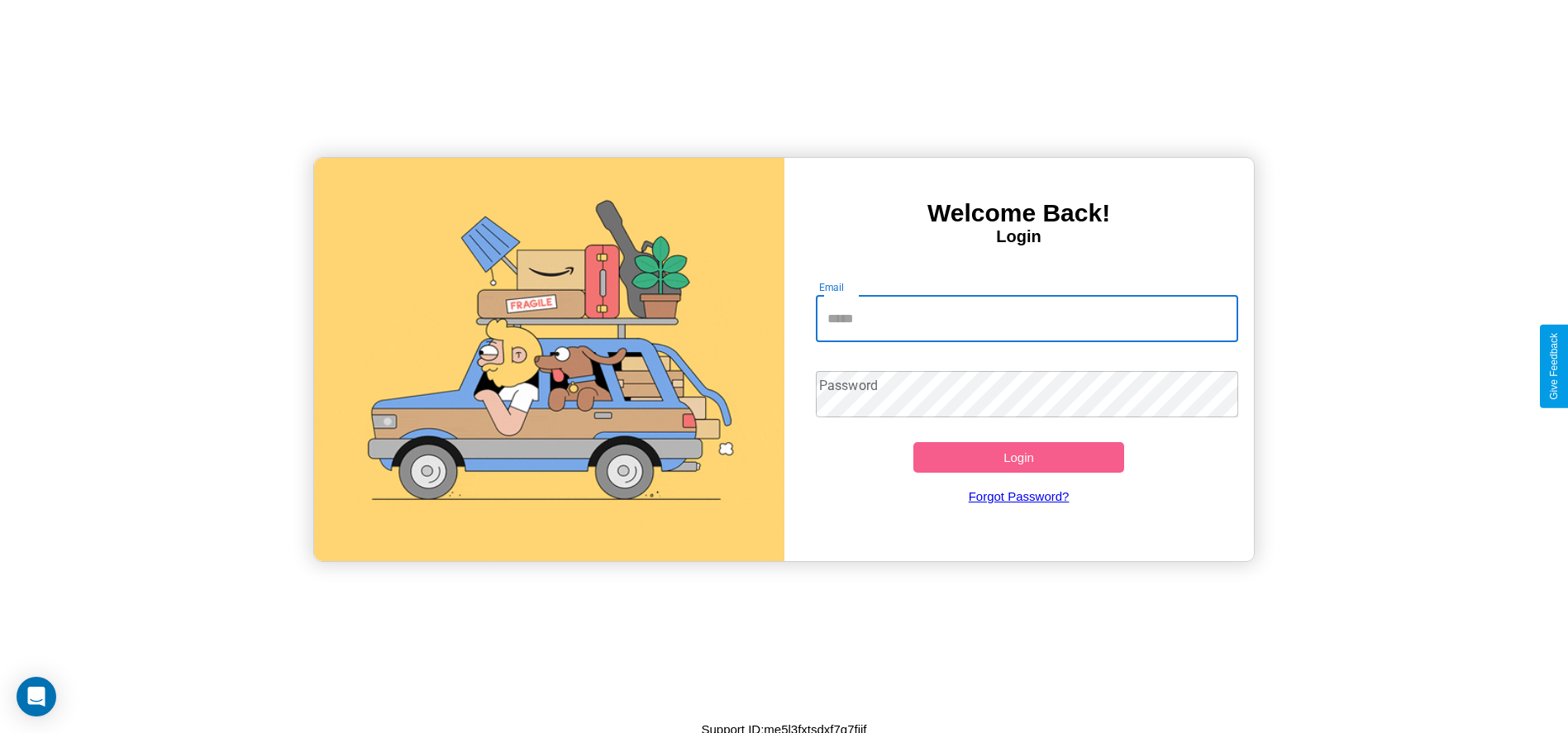
click at [1027, 318] on input "Email" at bounding box center [1027, 319] width 423 height 46
type input "**********"
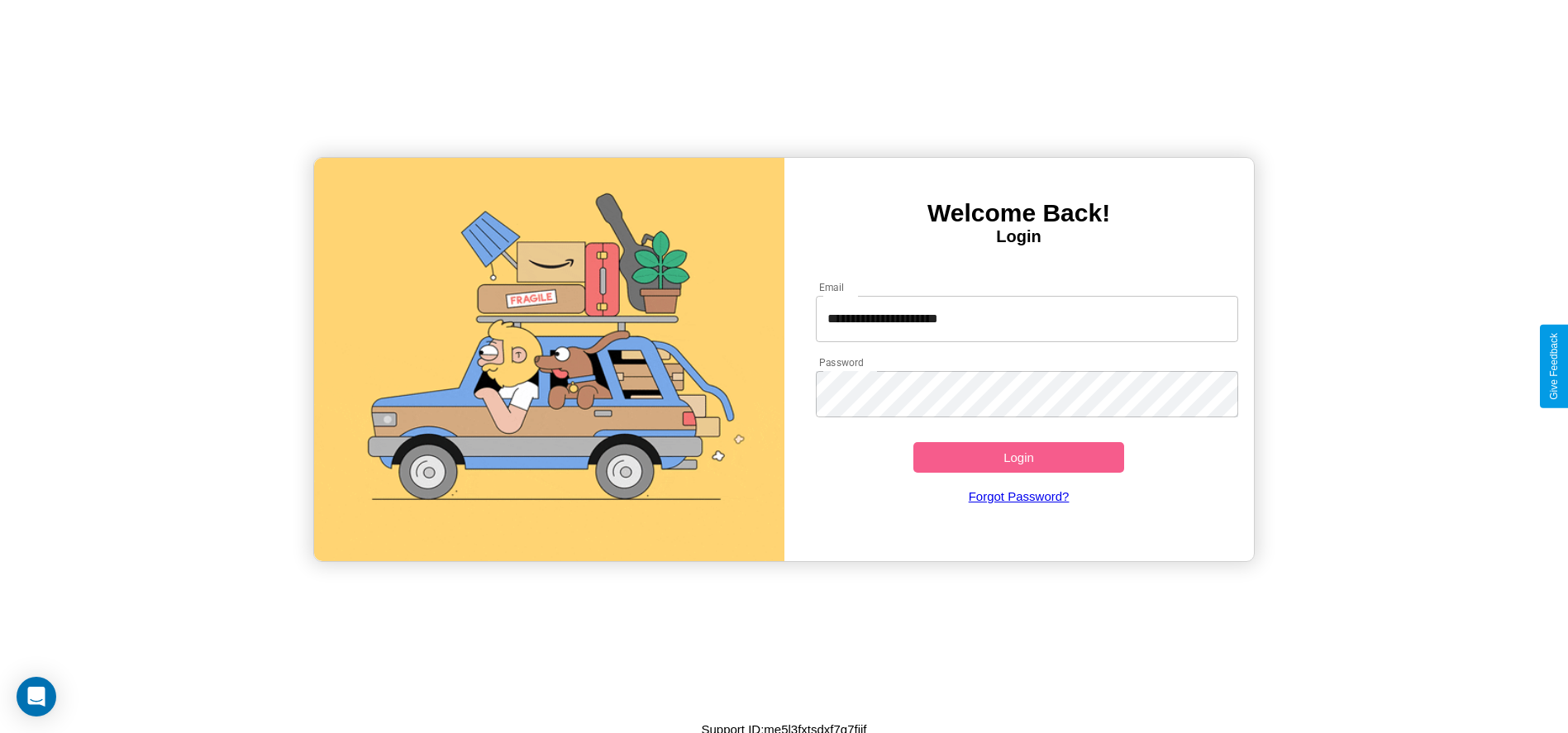
click at [1018, 457] on button "Login" at bounding box center [1018, 457] width 211 height 30
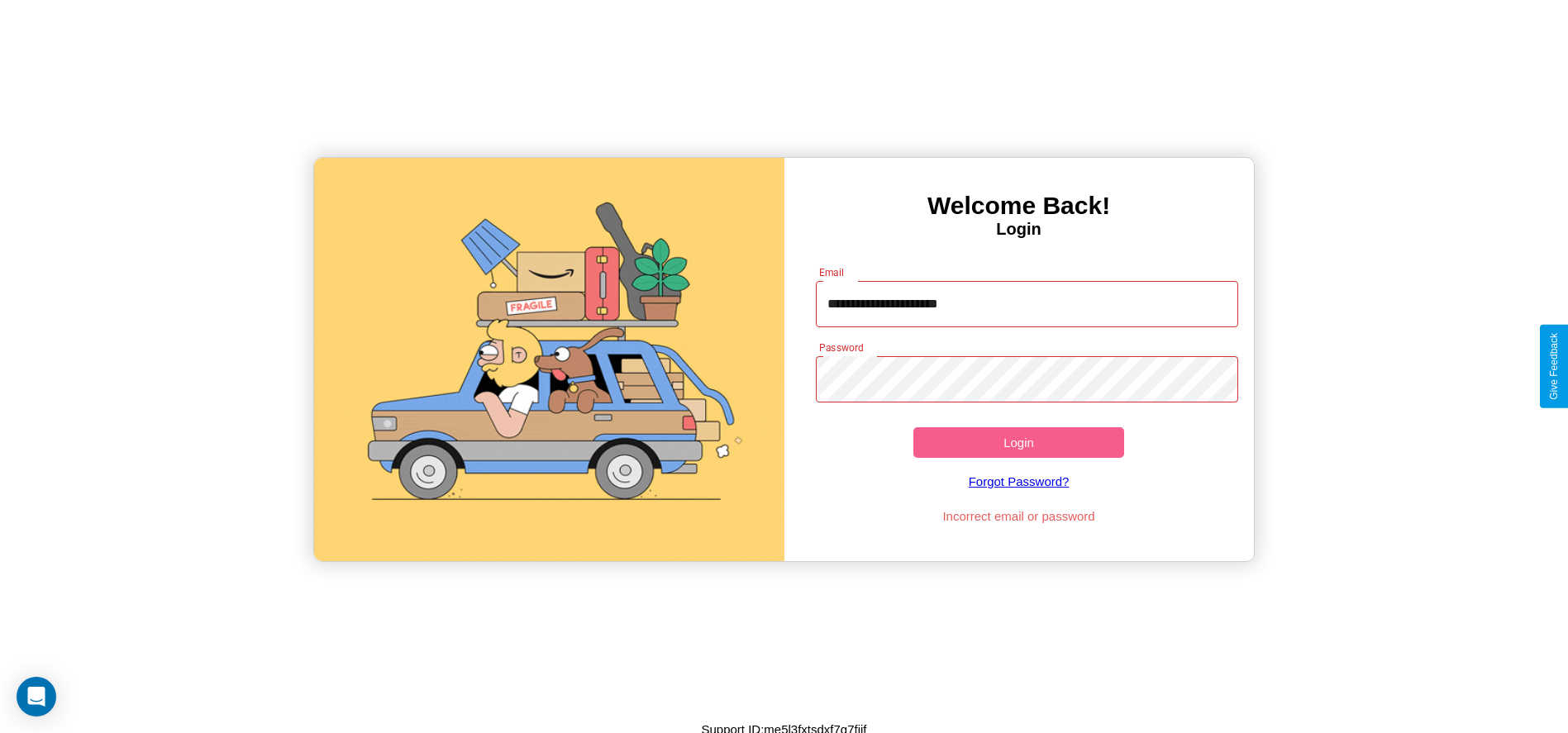
click at [1018, 442] on button "Login" at bounding box center [1018, 443] width 211 height 30
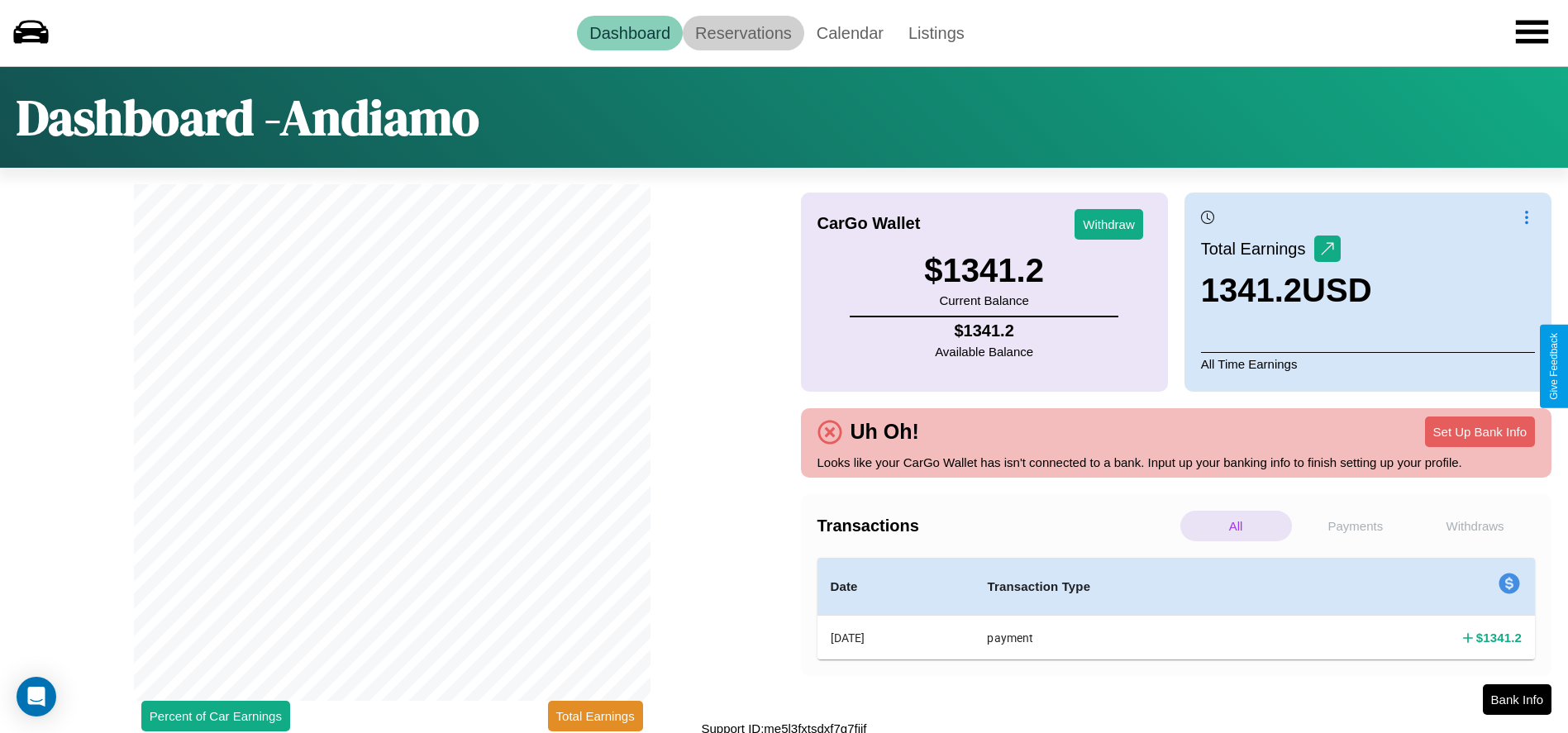
click at [743, 32] on link "Reservations" at bounding box center [743, 33] width 121 height 35
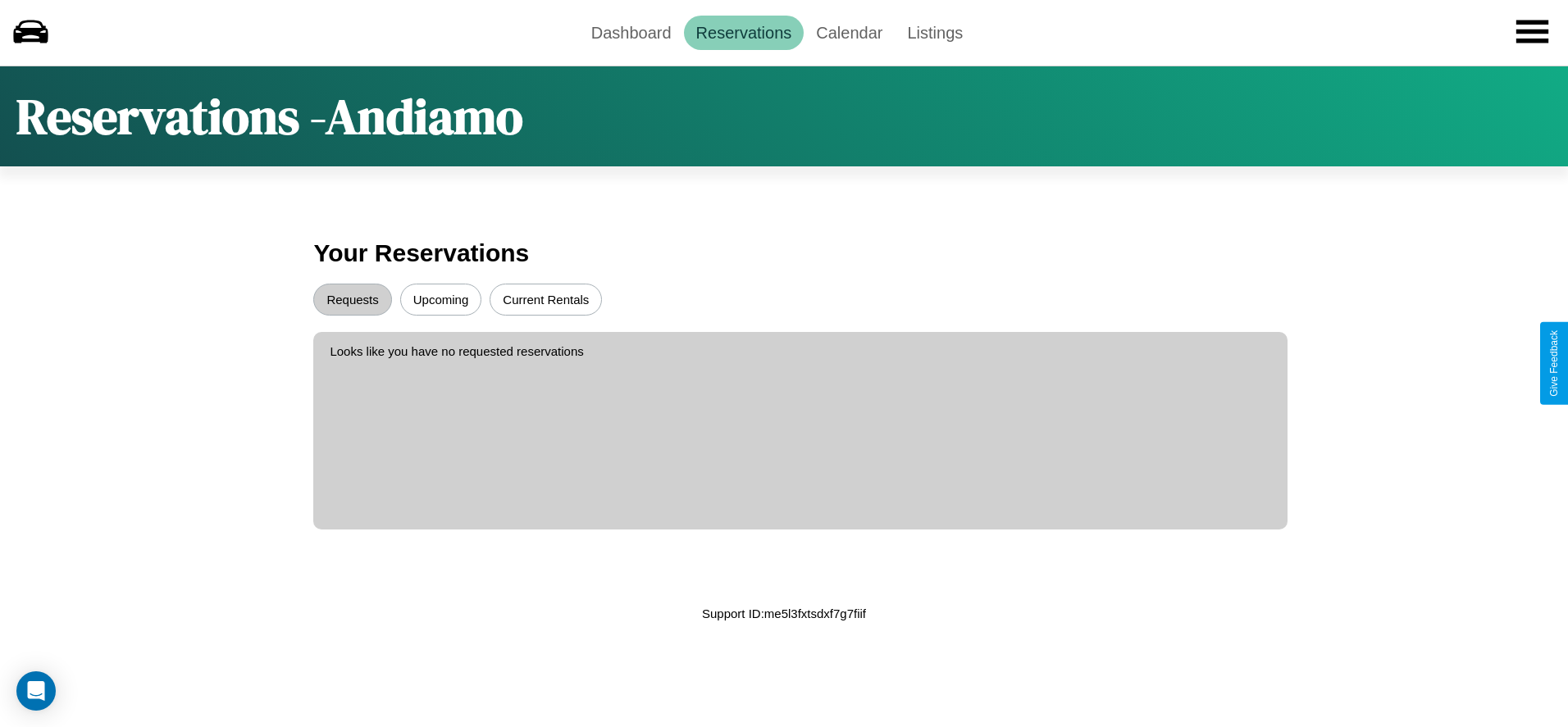
click at [440, 299] on button "Upcoming" at bounding box center [441, 300] width 82 height 32
click at [352, 299] on button "Requests" at bounding box center [352, 300] width 78 height 32
click at [630, 32] on link "Dashboard" at bounding box center [631, 33] width 105 height 34
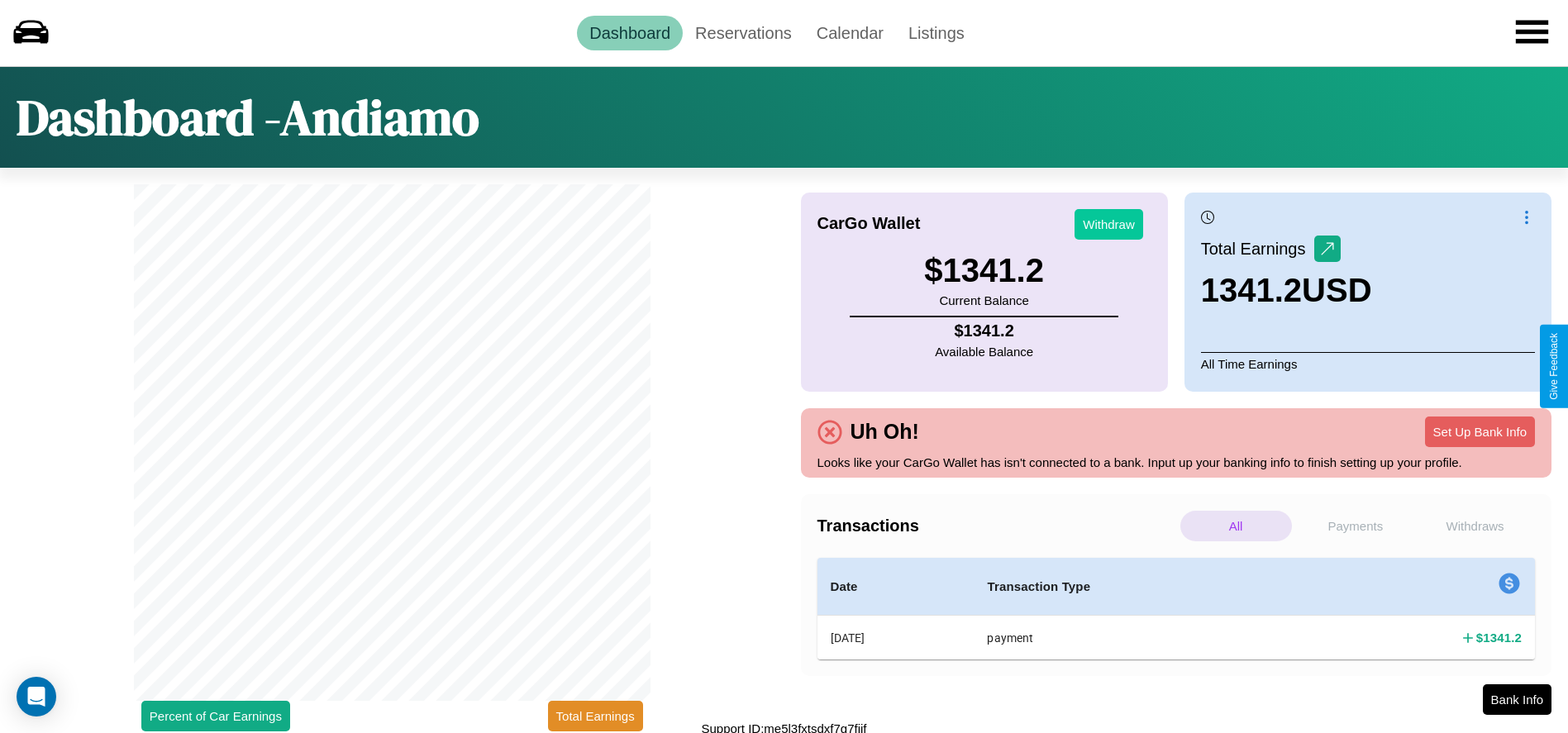
click at [1108, 224] on button "Withdraw" at bounding box center [1109, 224] width 69 height 30
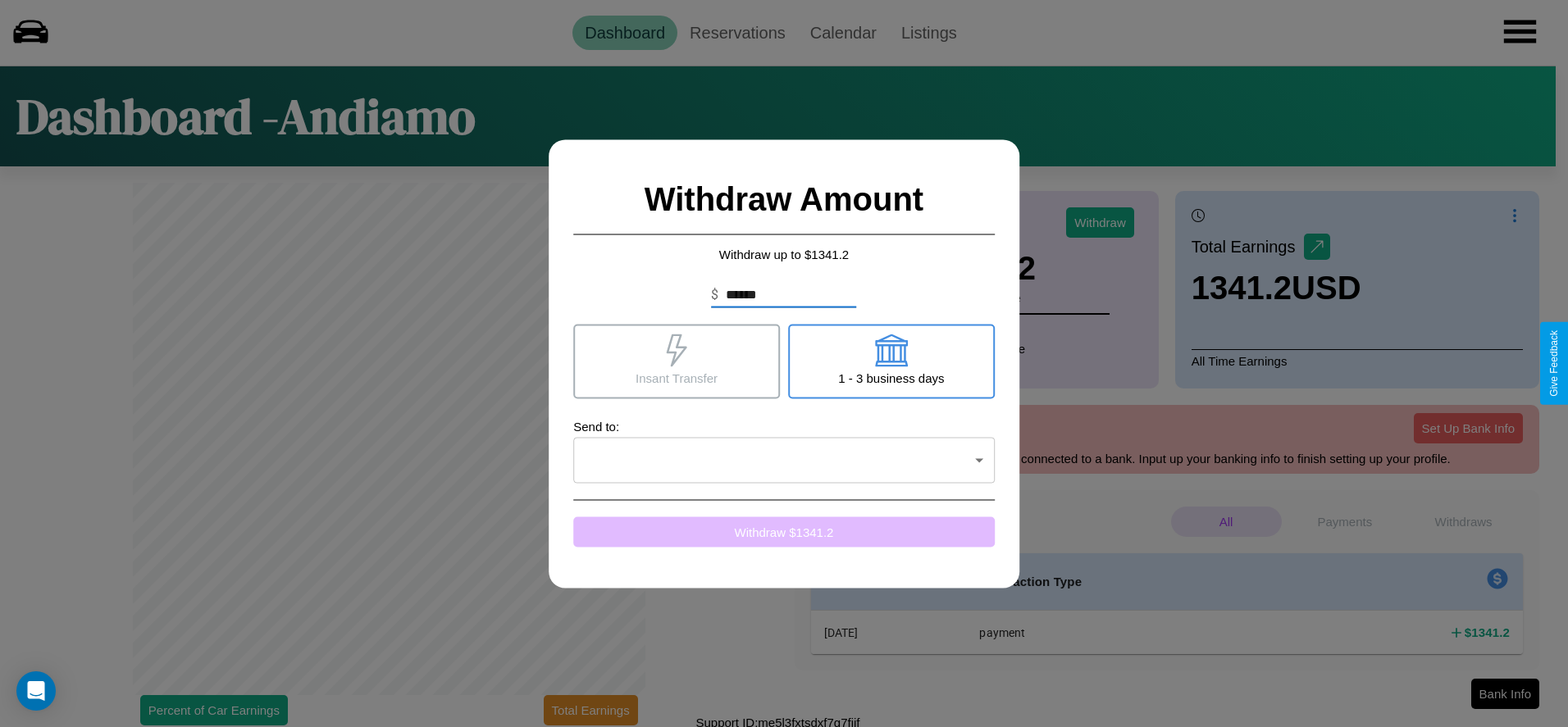
click at [784, 531] on button "Withdraw $ 1341.2" at bounding box center [783, 532] width 422 height 30
